Goal: Navigation & Orientation: Find specific page/section

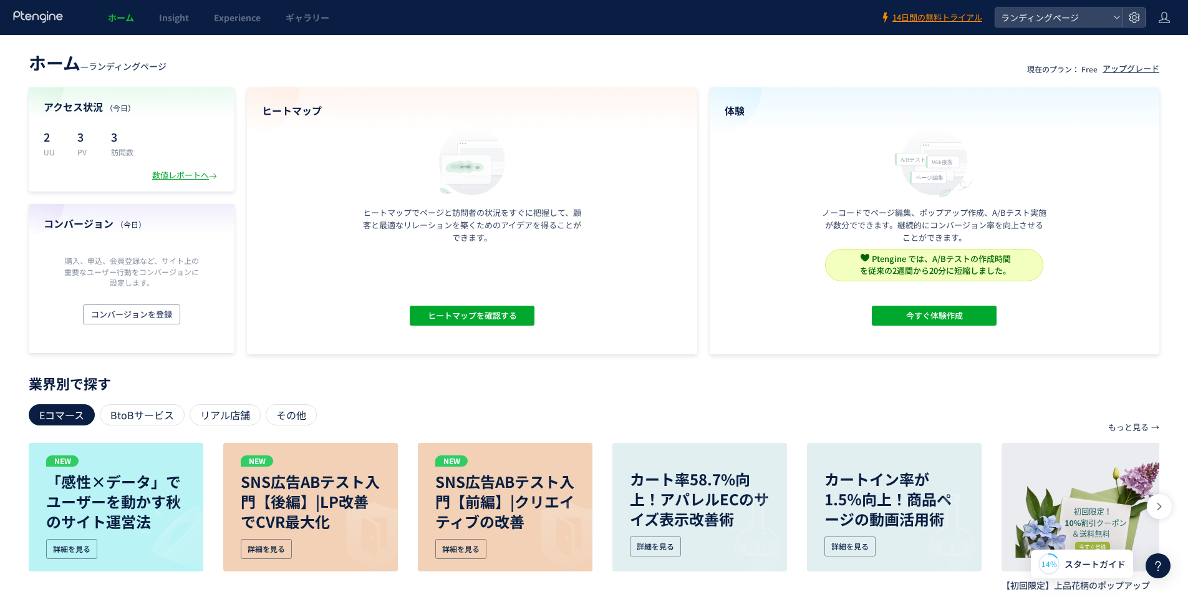
click at [700, 223] on section "アクセス状況 （[DATE]） 2 UU 3 PV 3 訪問数 数値レポートへ コンバージョン （[DATE]） 購入、申込、会員登録など、サイト上の重要なユ…" at bounding box center [594, 220] width 1131 height 267
click at [664, 306] on div "ヒートマップ ヒートマップでページと訪問者の状況をすぐに把握して、顧客と最適なリレーションを築くためのアイデアを得ることができます。 ヒートマップを確認する" at bounding box center [472, 220] width 450 height 267
click at [181, 176] on div "数値レポートへ" at bounding box center [185, 176] width 67 height 12
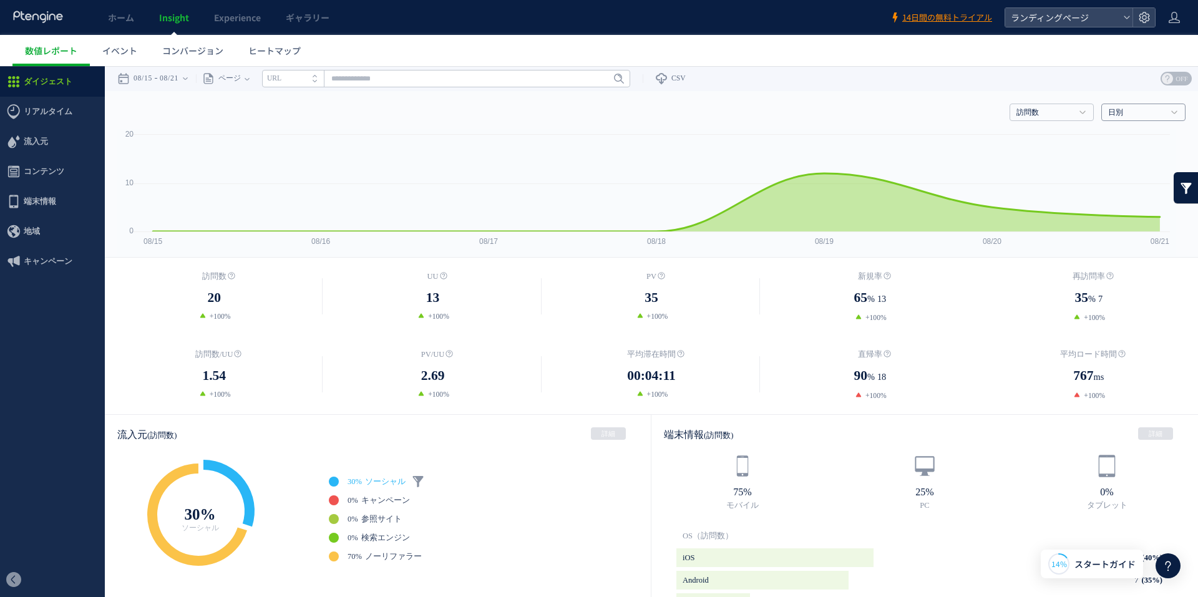
click at [1130, 112] on link "日別" at bounding box center [1136, 112] width 57 height 11
click at [1174, 192] on link at bounding box center [1185, 187] width 25 height 31
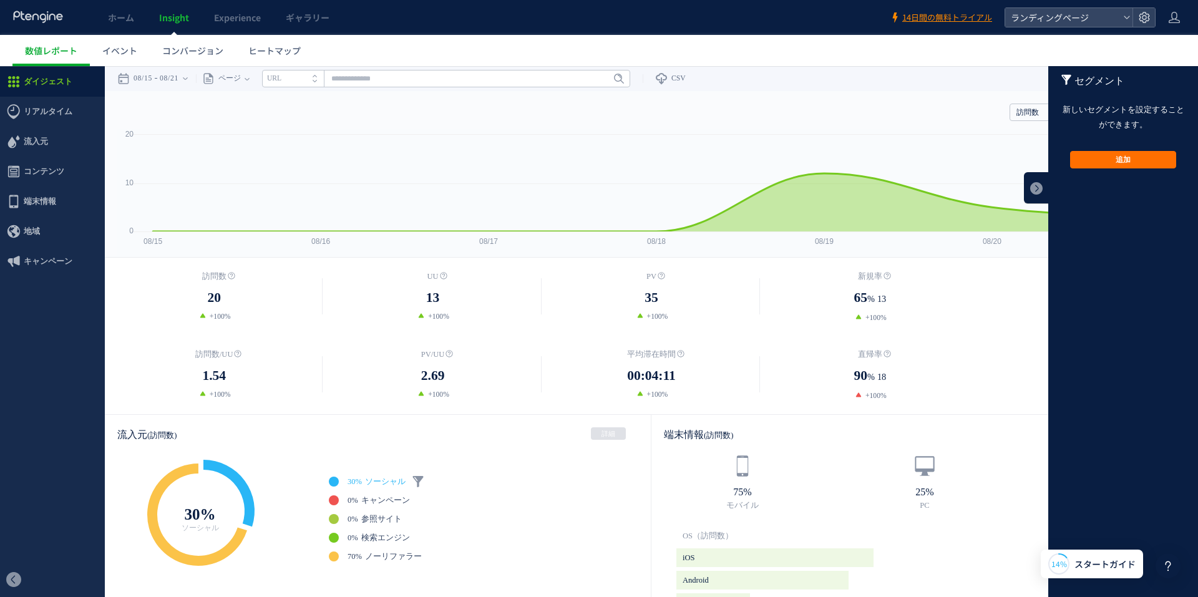
click at [942, 264] on div "訪問数 20 +100% [GEOGRAPHIC_DATA] 13 %" at bounding box center [651, 336] width 1093 height 157
click at [946, 258] on div "訪問数 20 +100% [GEOGRAPHIC_DATA] 13 %" at bounding box center [651, 336] width 1093 height 157
click at [1061, 76] on use at bounding box center [1065, 80] width 9 height 10
click at [996, 311] on dl "再訪問率 35 % 7 +100%" at bounding box center [1088, 296] width 218 height 53
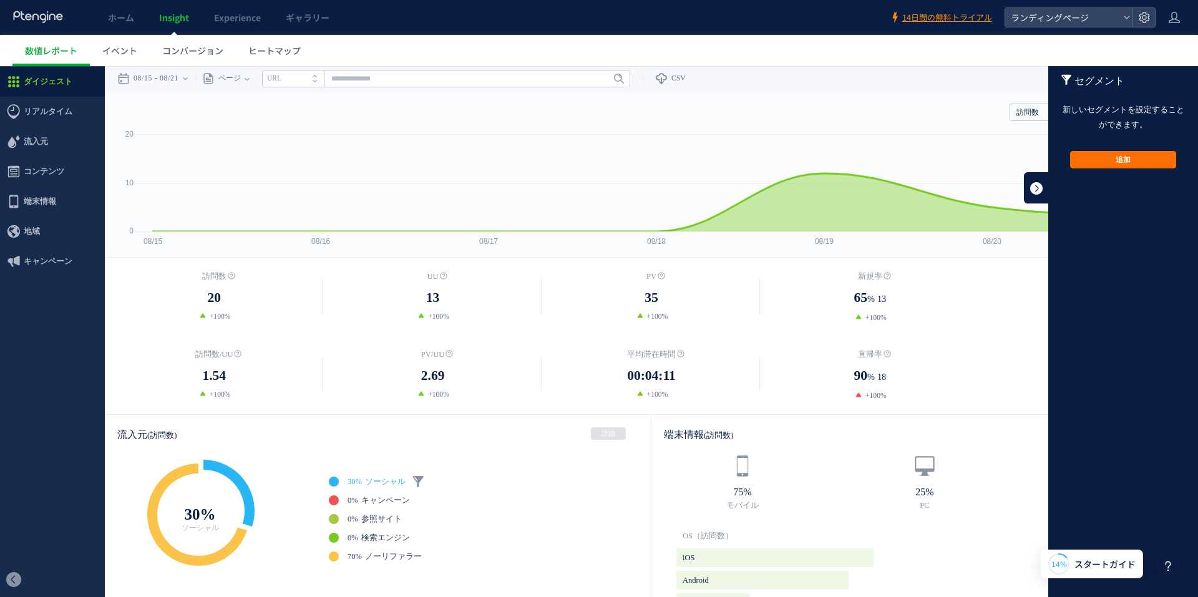
click at [1028, 190] on link at bounding box center [1036, 187] width 25 height 31
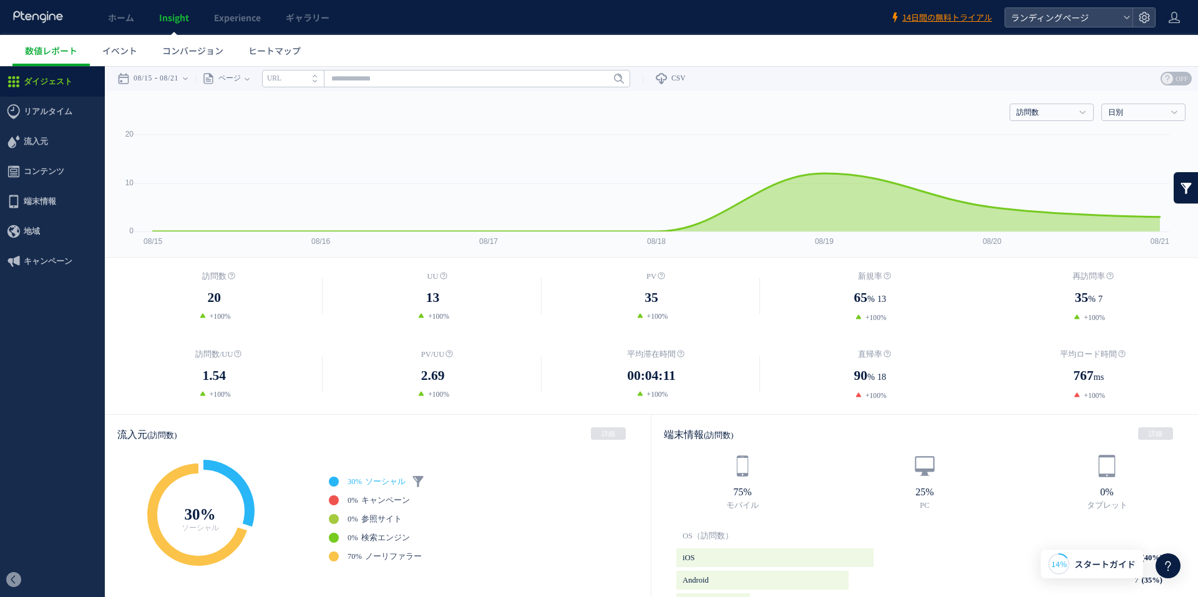
click at [1167, 293] on dd "35 % 7" at bounding box center [1088, 299] width 218 height 22
click at [127, 50] on span "イベント" at bounding box center [119, 50] width 35 height 12
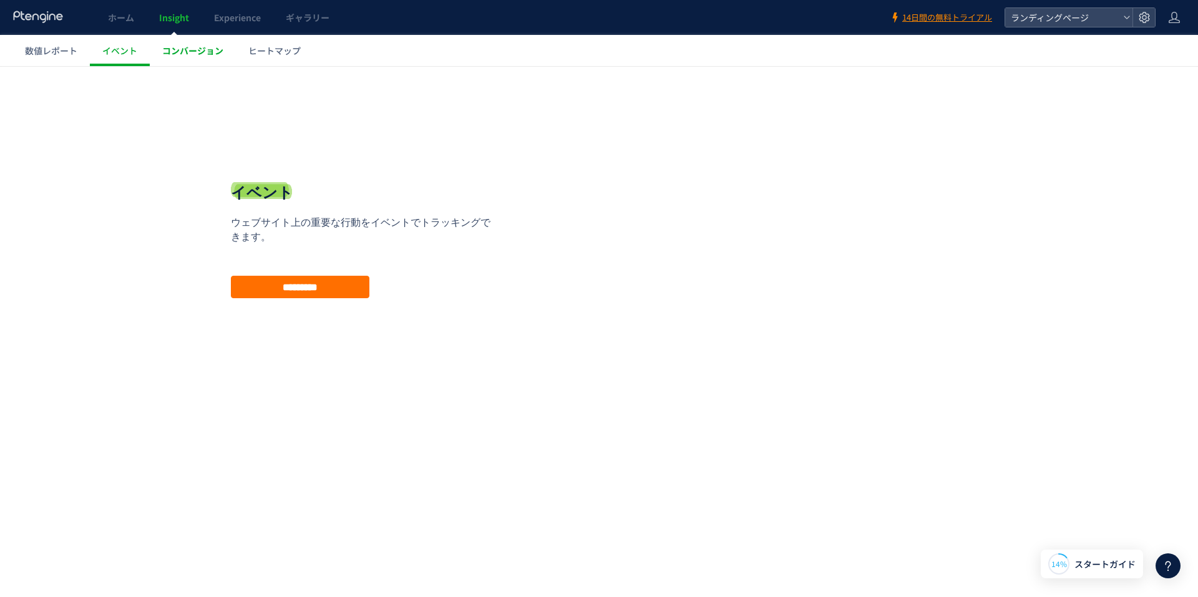
click at [172, 48] on span "コンバージョン" at bounding box center [192, 50] width 61 height 12
click at [266, 56] on span "ヒートマップ" at bounding box center [274, 50] width 52 height 12
click at [322, 287] on input "**********" at bounding box center [300, 287] width 138 height 22
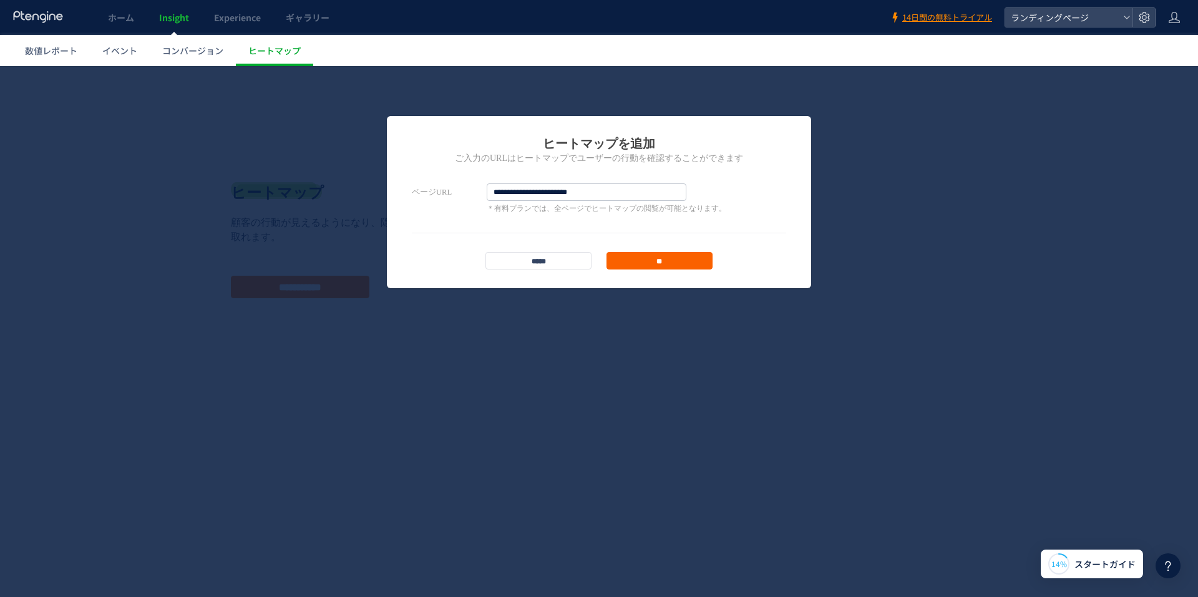
click at [661, 263] on input "**" at bounding box center [659, 260] width 106 height 17
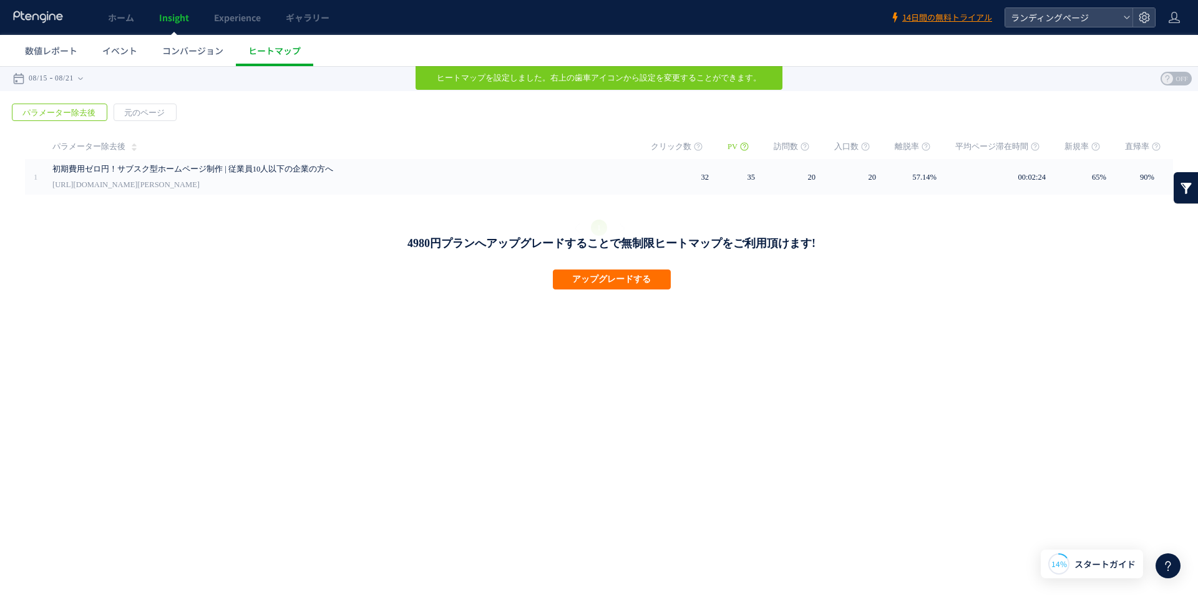
click at [234, 235] on div "4980円プランへアップグレードすることで無制限ヒートマップをご利用頂けます! アップグレードする" at bounding box center [611, 225] width 1173 height 61
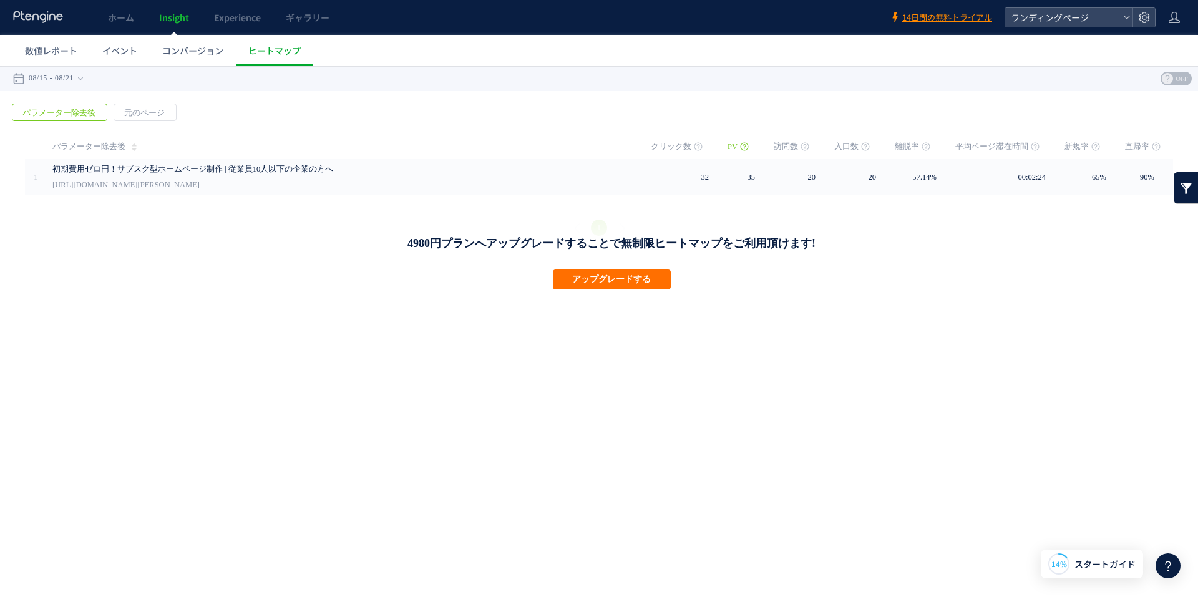
drag, startPoint x: 202, startPoint y: 244, endPoint x: 257, endPoint y: 175, distance: 88.8
click at [203, 242] on h1 "4980円プランへアップグレードすることで無制限ヒートマップをご利用頂けます!" at bounding box center [611, 243] width 821 height 15
click at [39, 50] on span "数値レポート" at bounding box center [51, 50] width 52 height 12
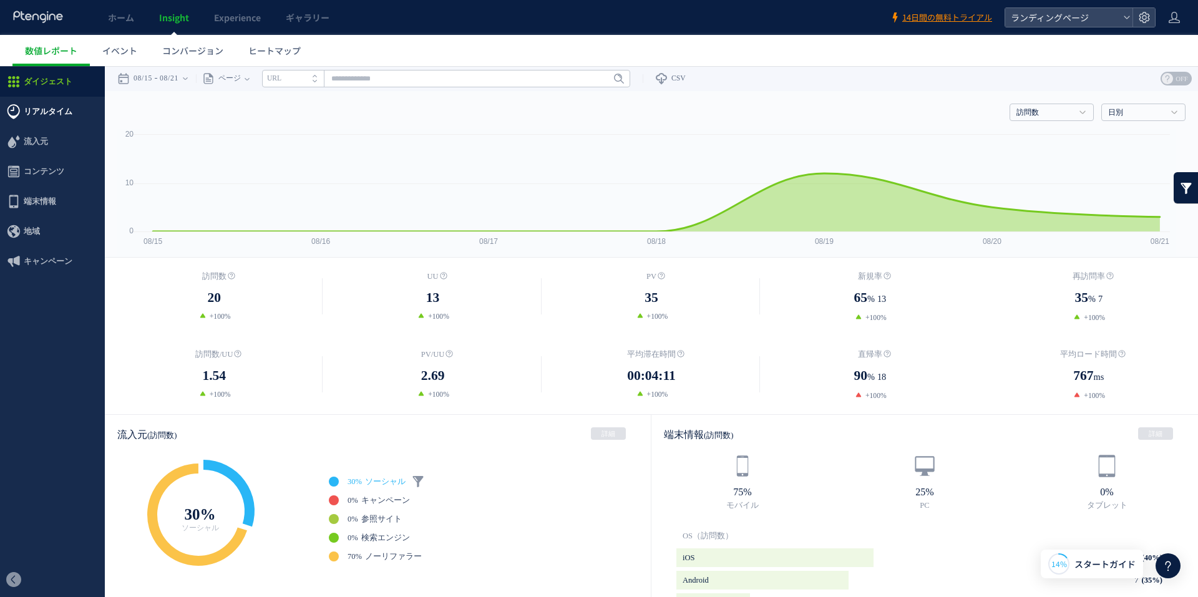
click at [45, 119] on span "リアルタイム" at bounding box center [48, 112] width 49 height 30
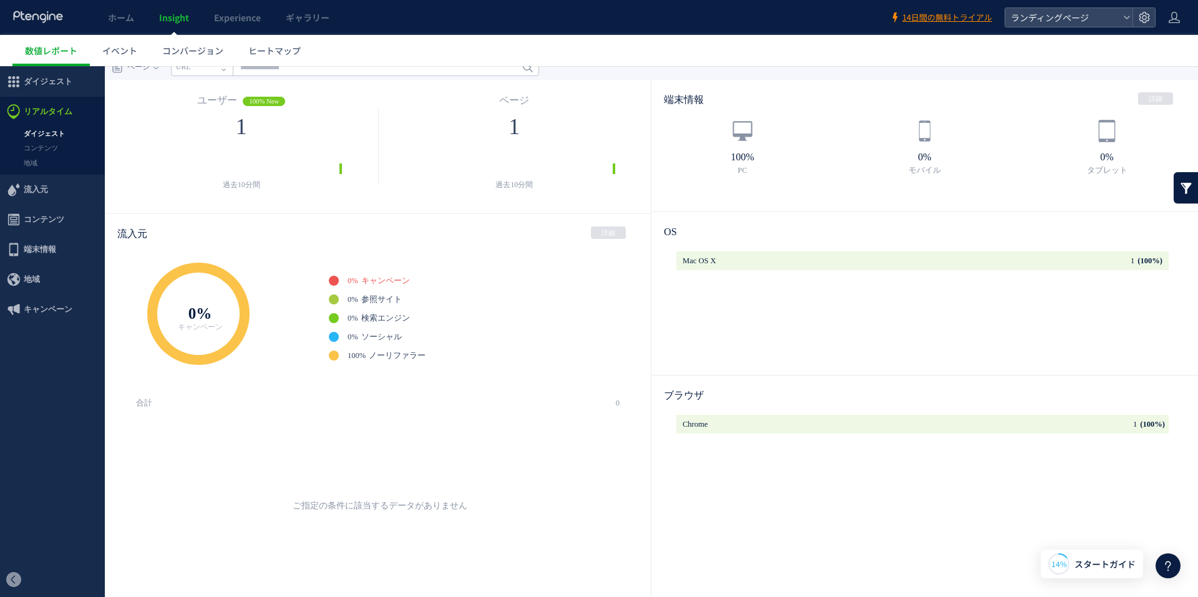
scroll to position [25, 0]
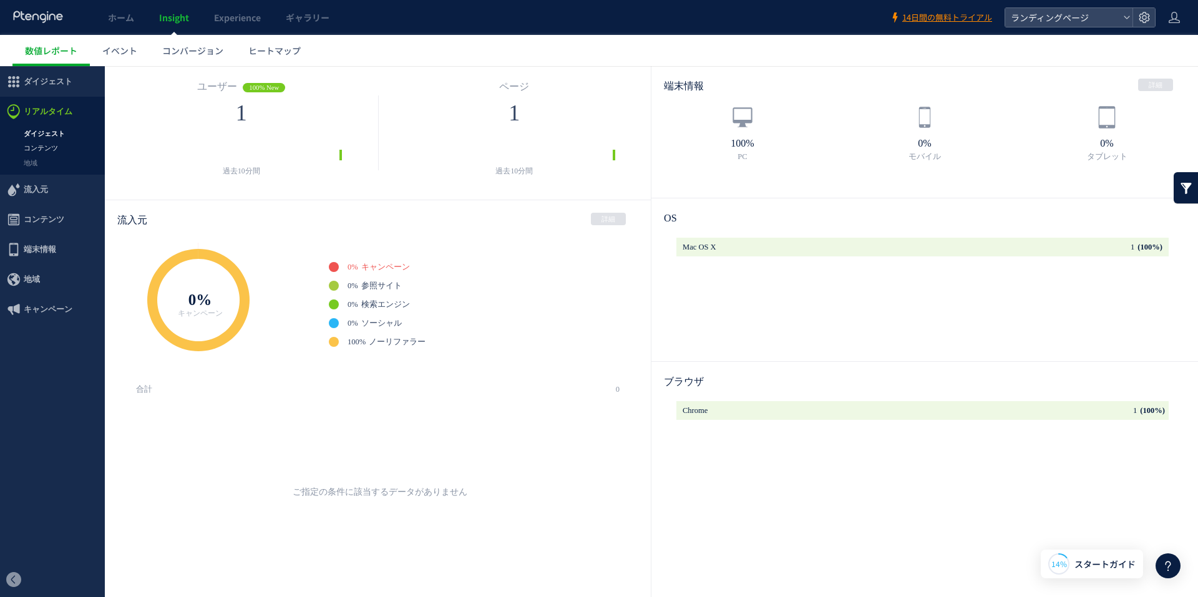
click at [38, 153] on link "コンテンツ" at bounding box center [52, 148] width 105 height 14
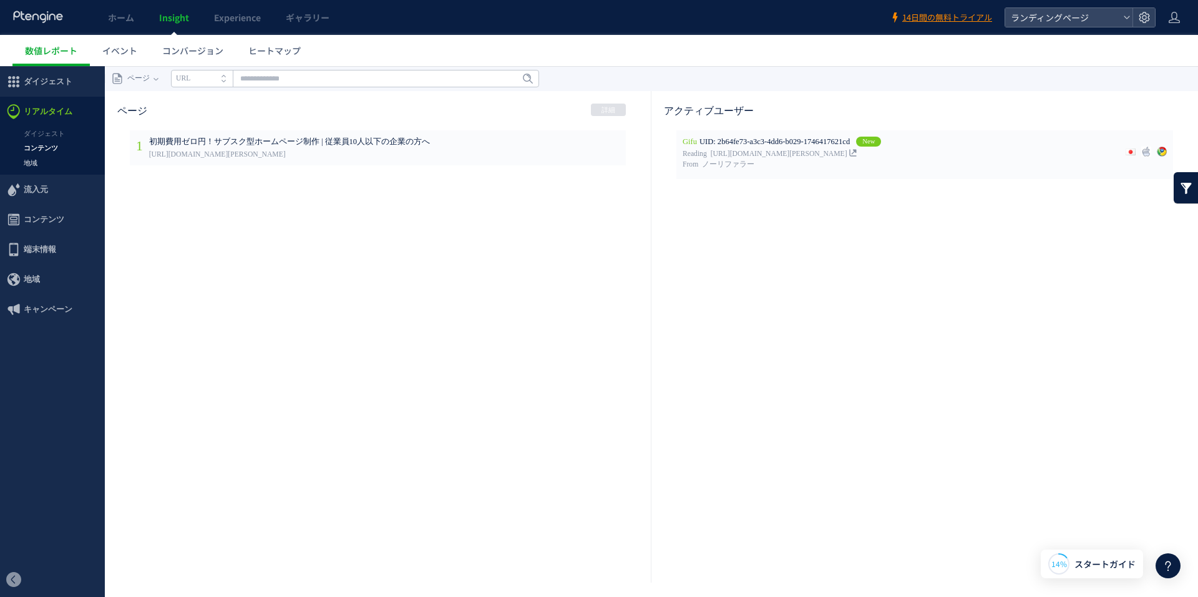
click at [50, 168] on link "地域" at bounding box center [52, 163] width 105 height 14
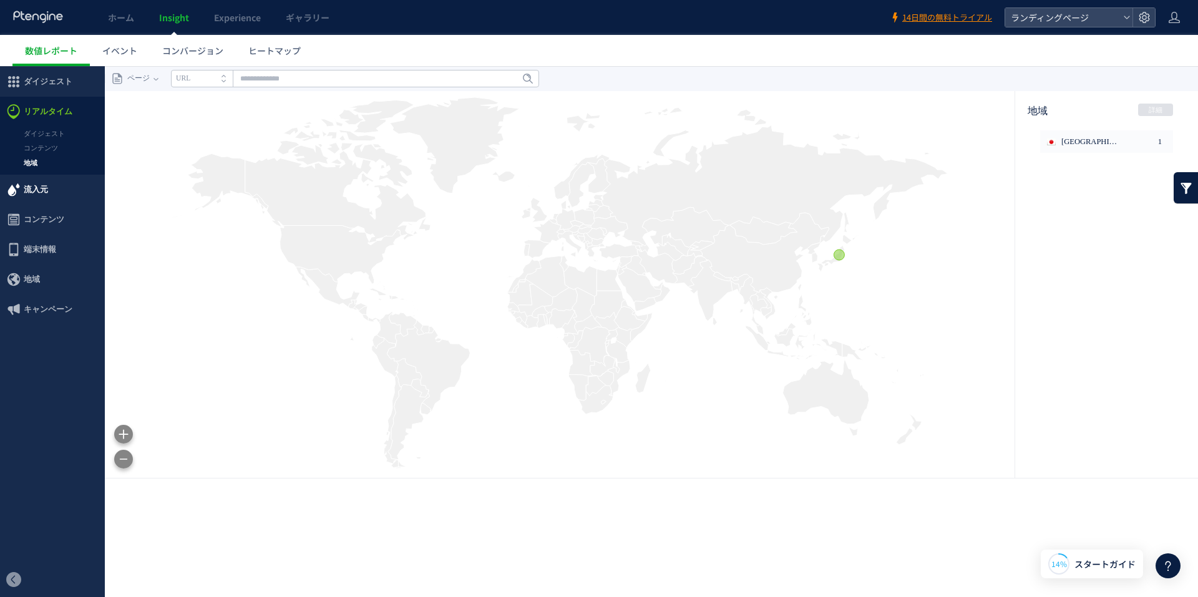
click at [49, 186] on span "流入元" at bounding box center [52, 190] width 105 height 30
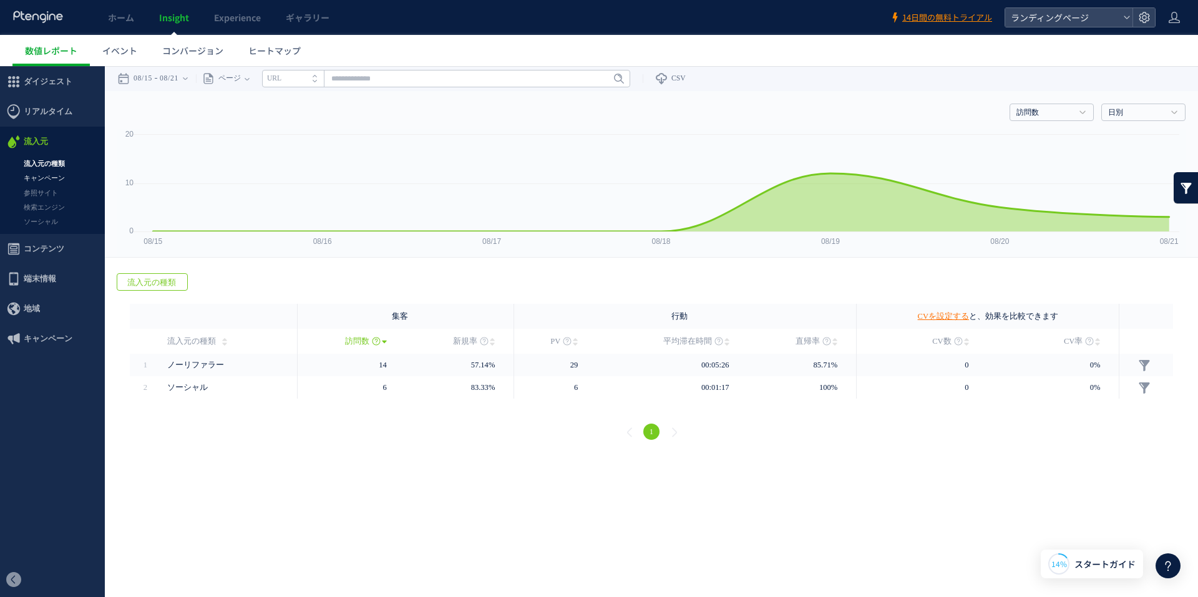
click at [64, 175] on link "キャンペーン" at bounding box center [52, 178] width 105 height 14
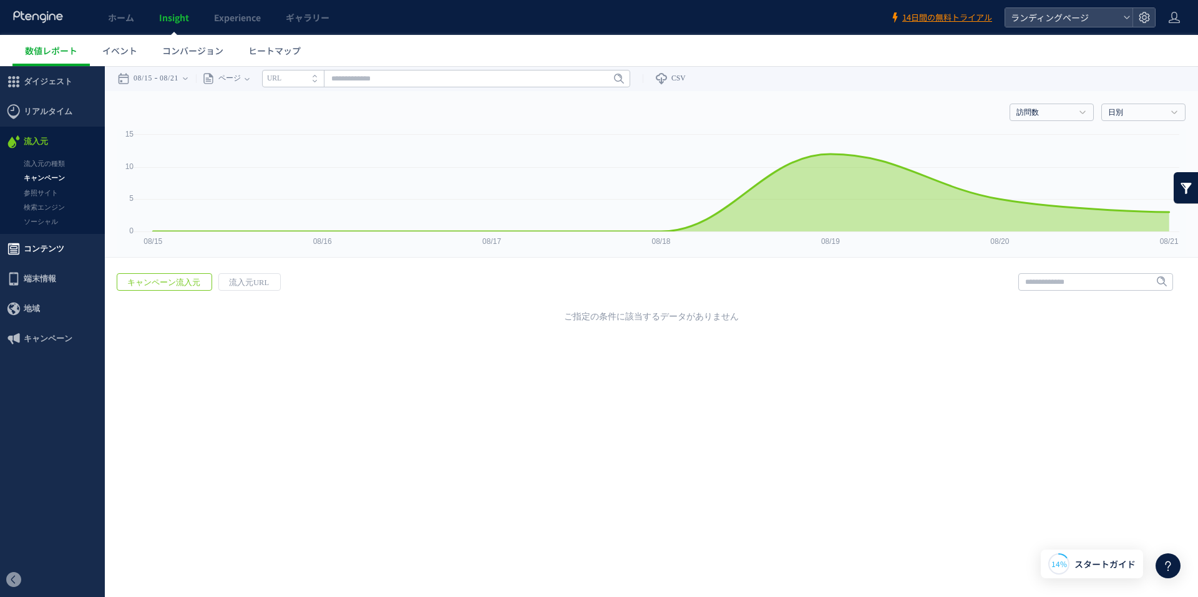
click at [55, 249] on span "コンテンツ" at bounding box center [44, 249] width 41 height 30
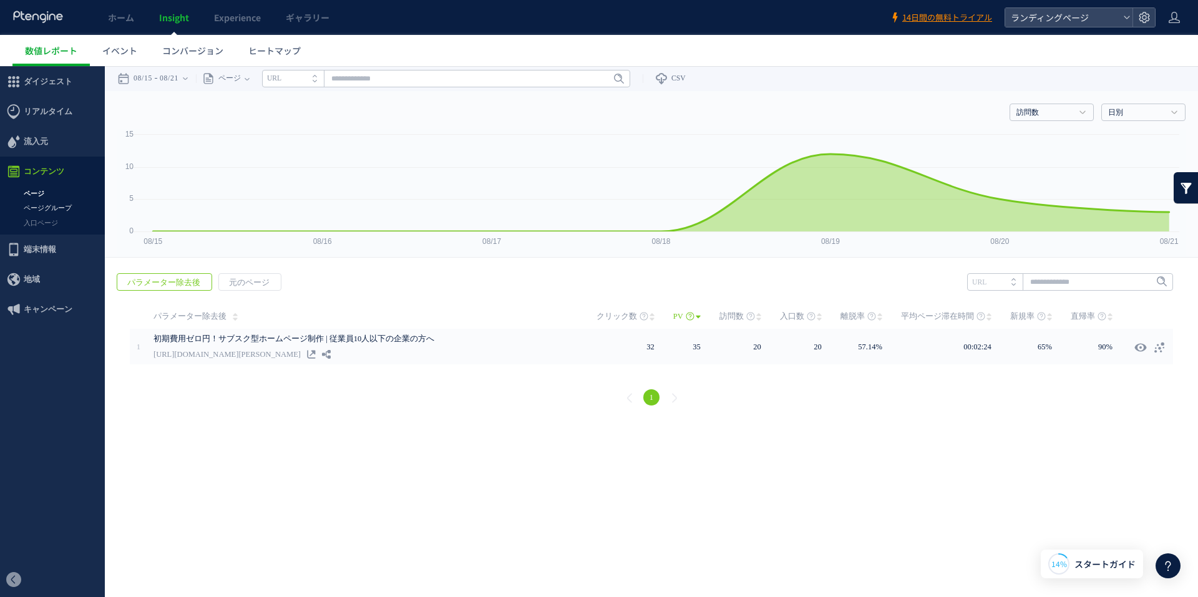
click at [56, 209] on link "ページグループ" at bounding box center [52, 208] width 105 height 14
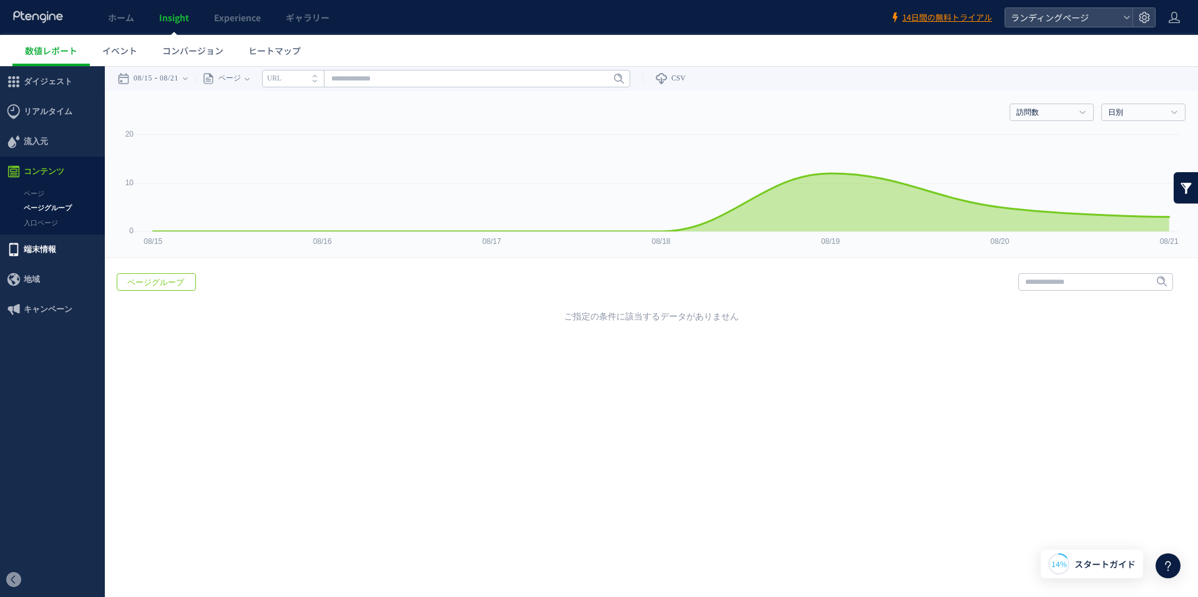
click at [59, 244] on span "端末情報" at bounding box center [52, 250] width 105 height 30
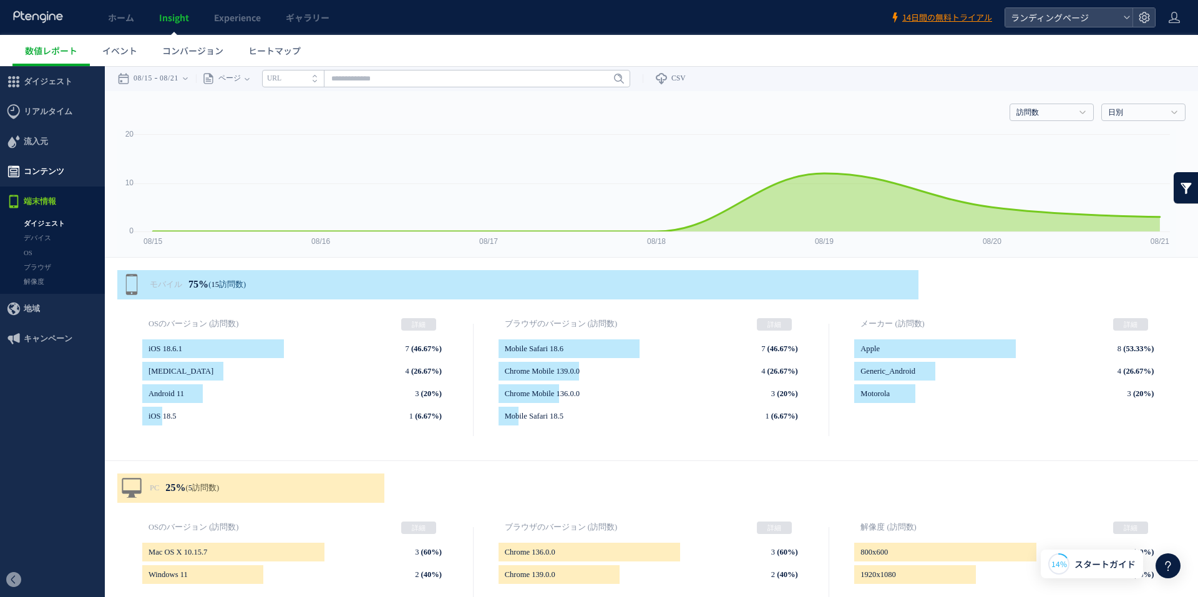
click at [62, 166] on span "コンテンツ" at bounding box center [44, 172] width 41 height 30
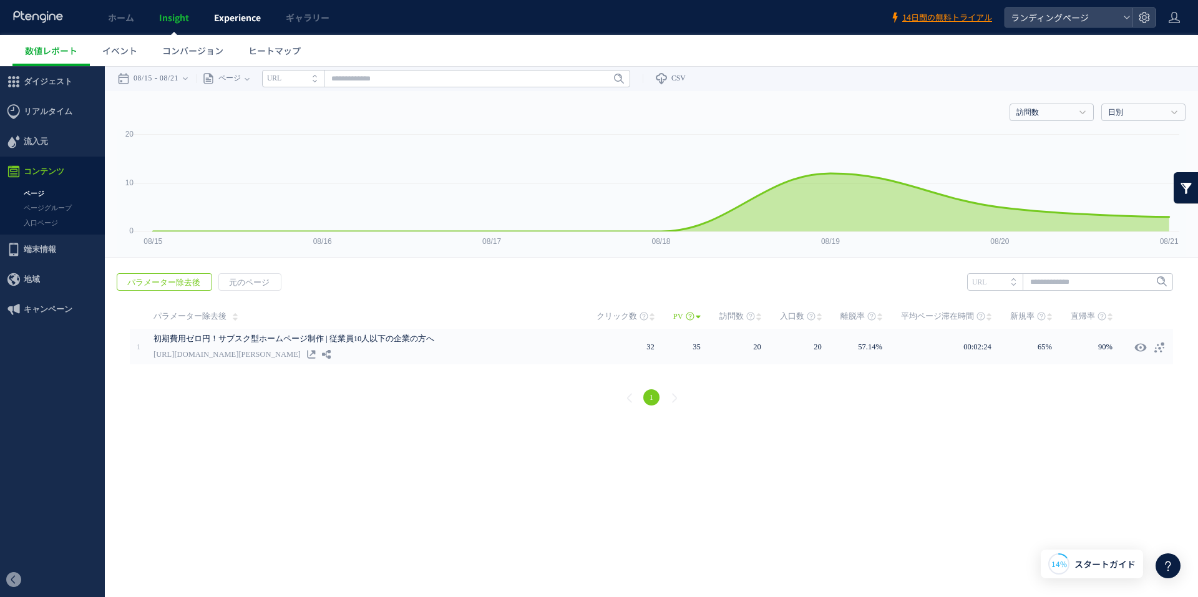
click at [235, 20] on span "Experience" at bounding box center [237, 17] width 47 height 12
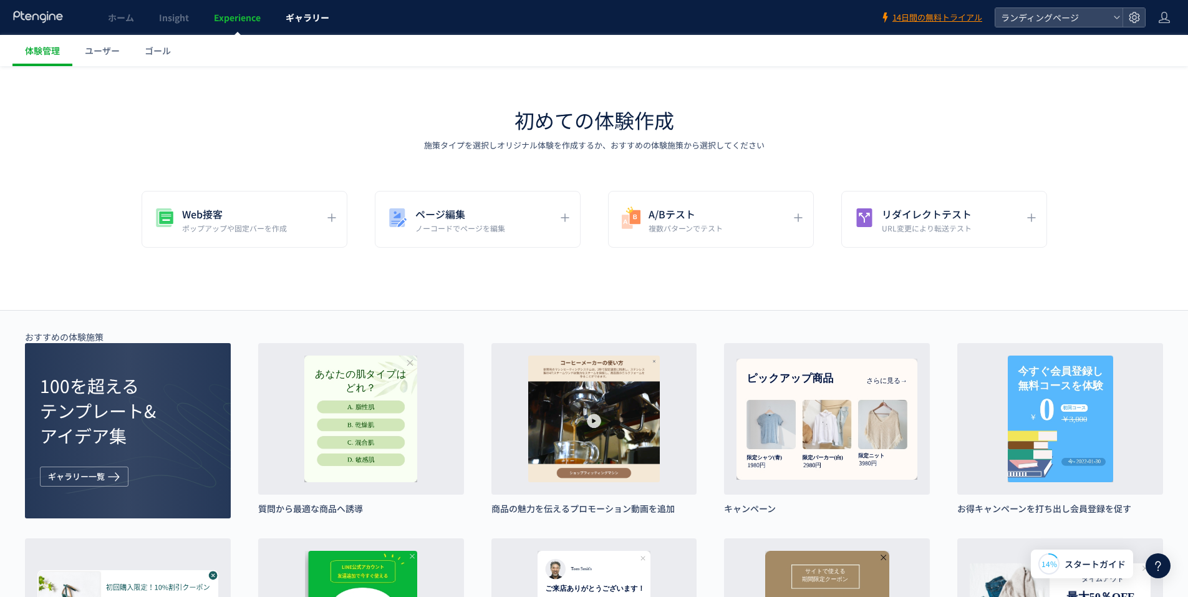
click at [288, 21] on span "ギャラリー" at bounding box center [308, 17] width 44 height 12
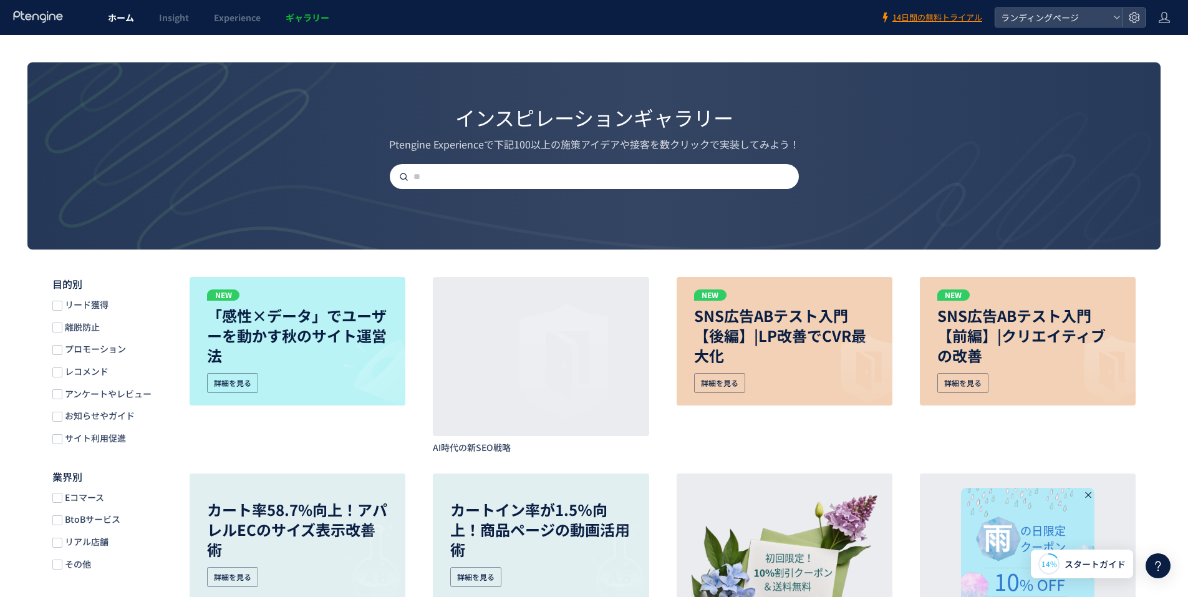
click at [134, 22] on link "ホーム" at bounding box center [120, 17] width 51 height 35
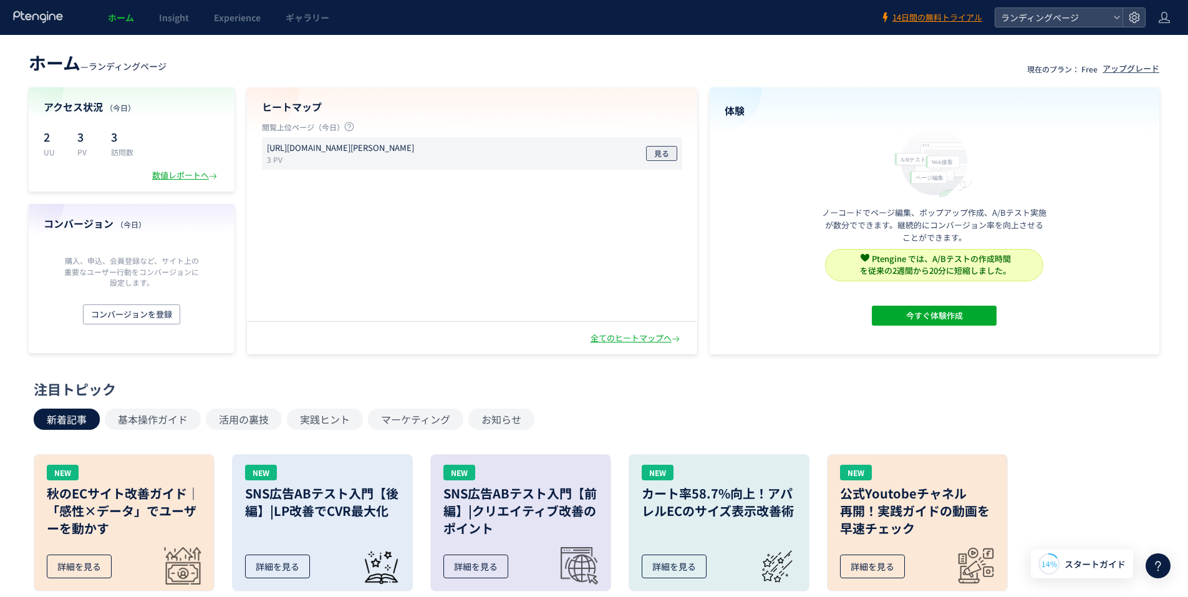
click at [668, 158] on span "見る" at bounding box center [661, 153] width 15 height 15
